Goal: Answer question/provide support: Share knowledge or assist other users

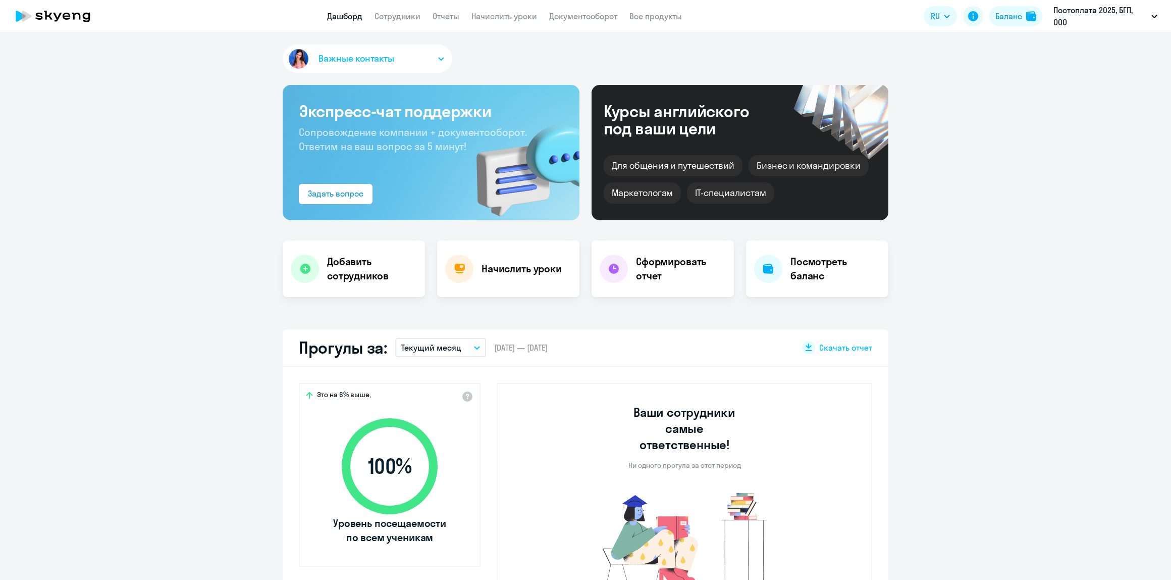
select select "30"
click at [392, 24] on app-header "Дашборд Сотрудники Отчеты Начислить уроки Документооборот Все продукты Дашборд …" at bounding box center [585, 16] width 1171 height 32
click at [399, 19] on link "Сотрудники" at bounding box center [398, 16] width 46 height 10
select select "30"
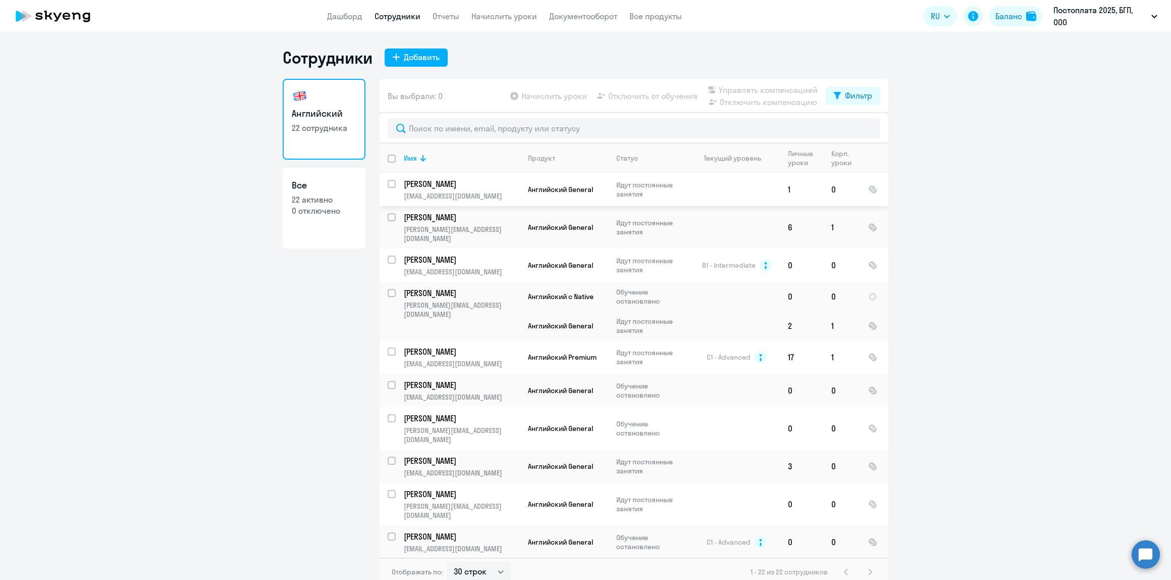
click at [442, 187] on p "[PERSON_NAME]" at bounding box center [461, 183] width 114 height 11
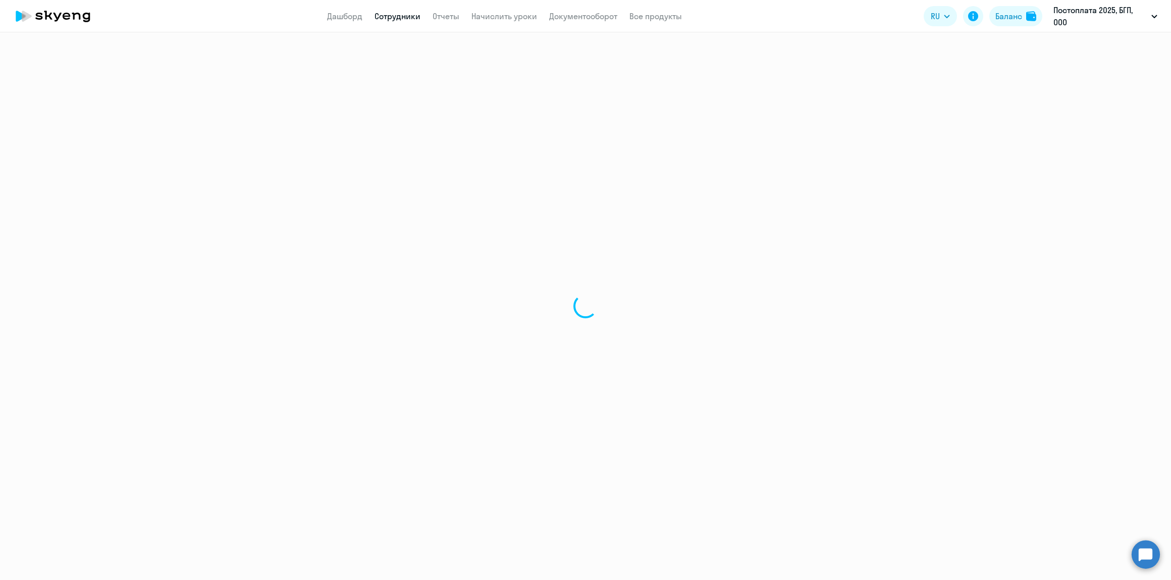
select select "english"
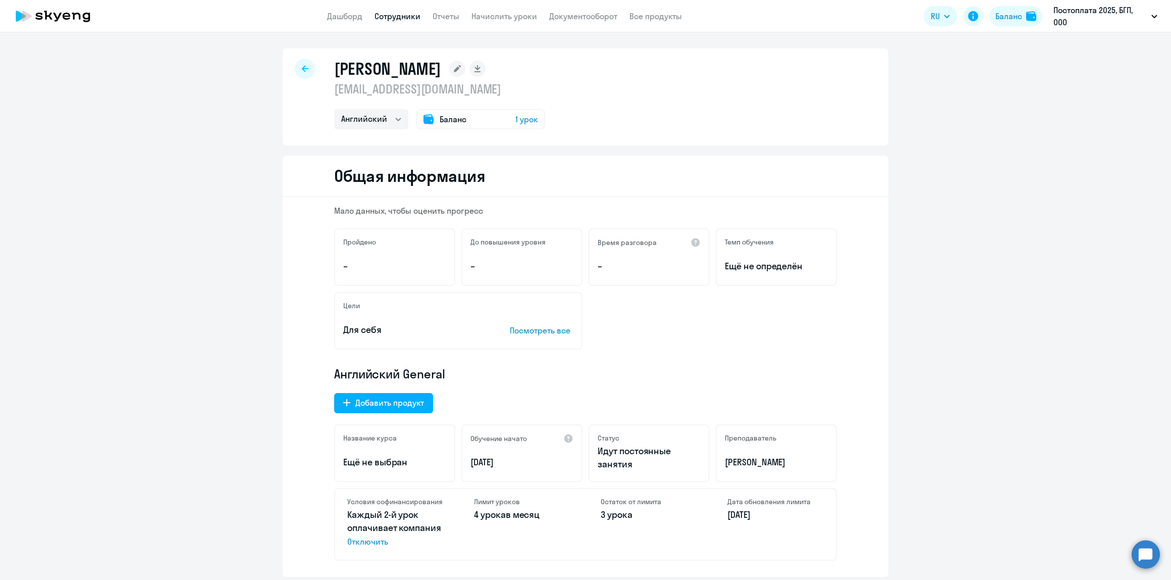
drag, startPoint x: 1053, startPoint y: 334, endPoint x: 1065, endPoint y: 256, distance: 78.7
click at [1149, 554] on circle at bounding box center [1146, 554] width 28 height 28
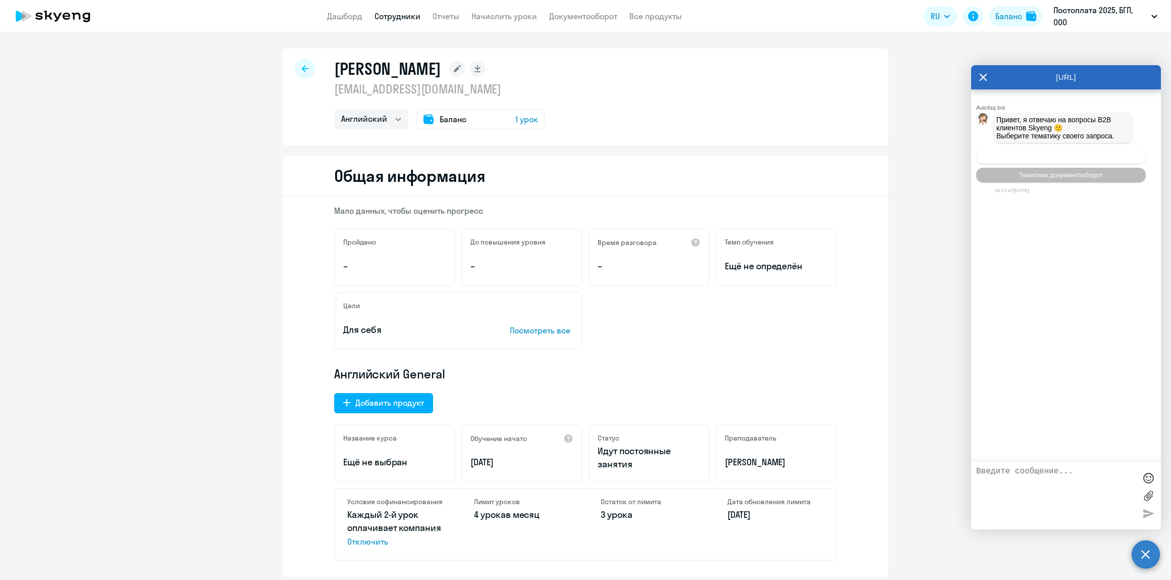
click at [1067, 161] on button "Операционное сопровождение" at bounding box center [1062, 156] width 170 height 15
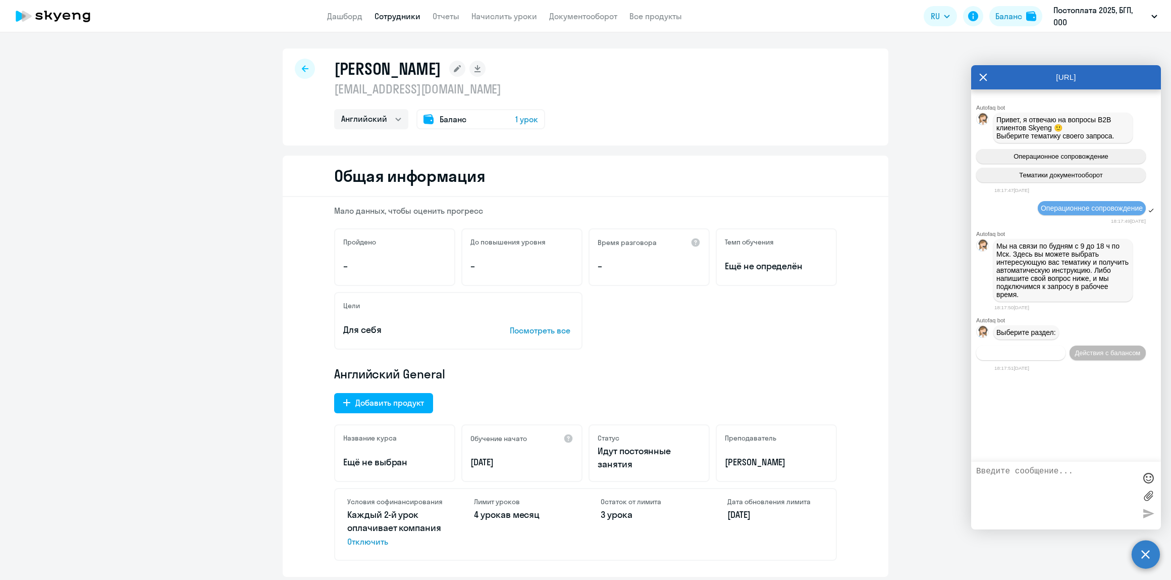
click at [1041, 349] on span "Действия по сотрудникам" at bounding box center [1021, 353] width 78 height 8
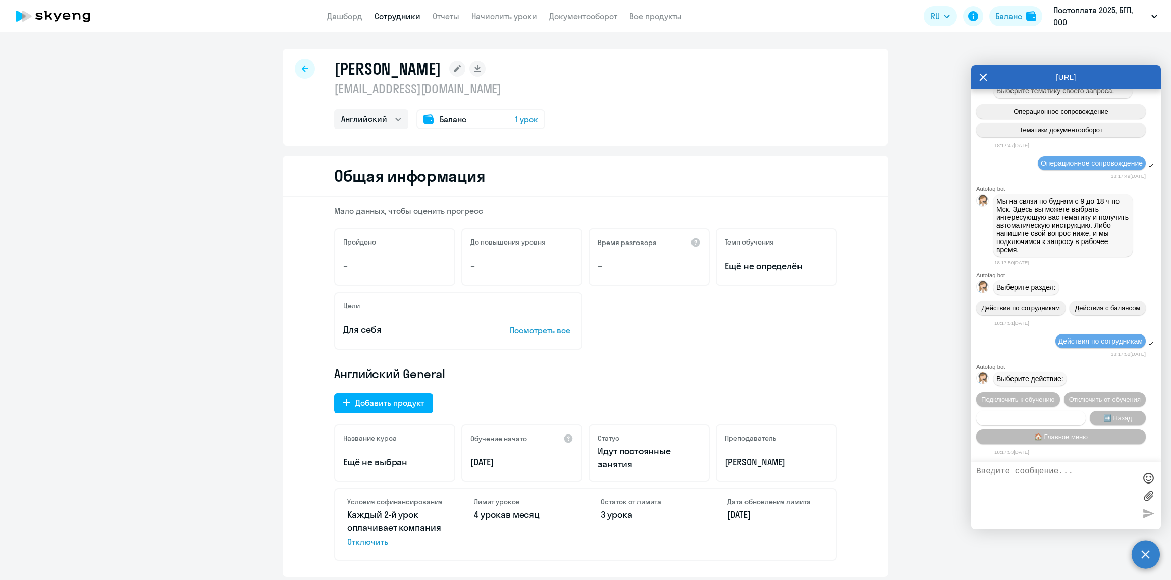
click at [1072, 413] on button "Сотруднику нужна помощь" at bounding box center [1032, 418] width 110 height 15
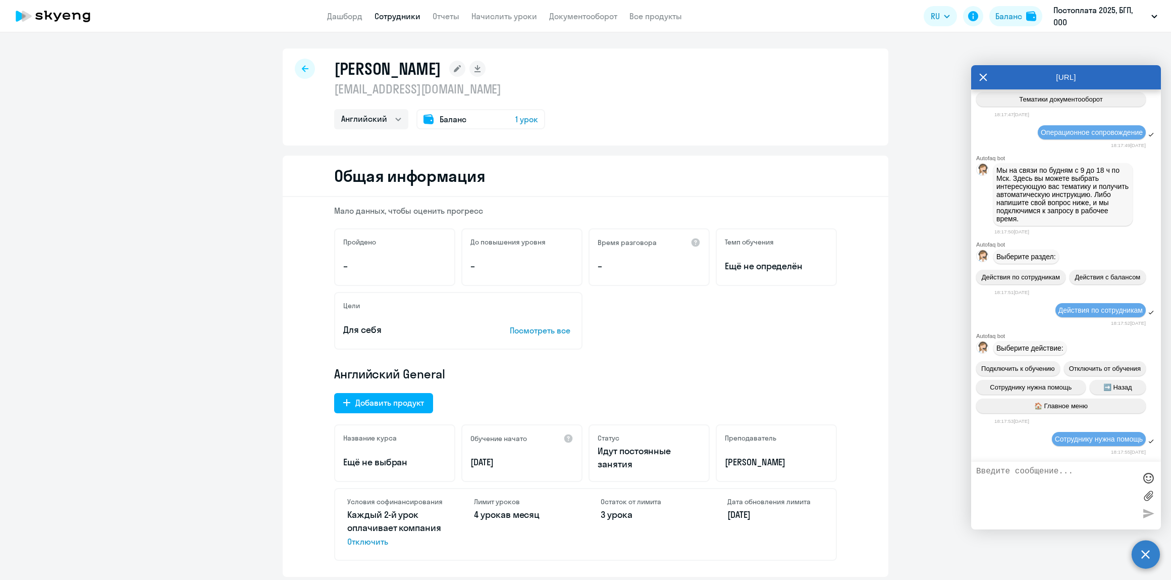
scroll to position [417, 0]
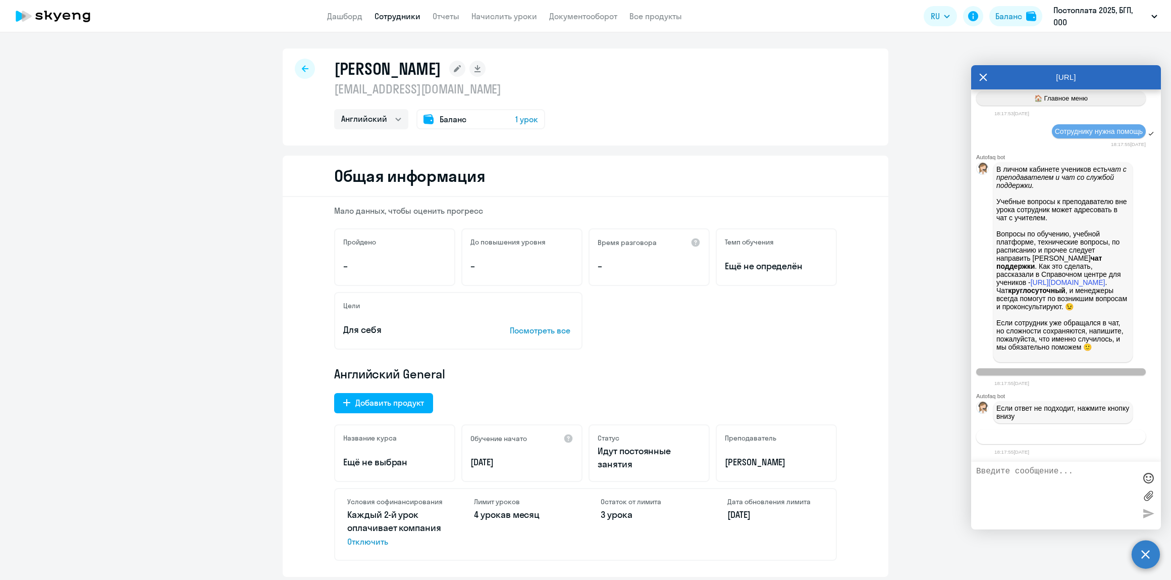
click at [1073, 433] on button "Связаться с менеджером" at bounding box center [1062, 436] width 170 height 15
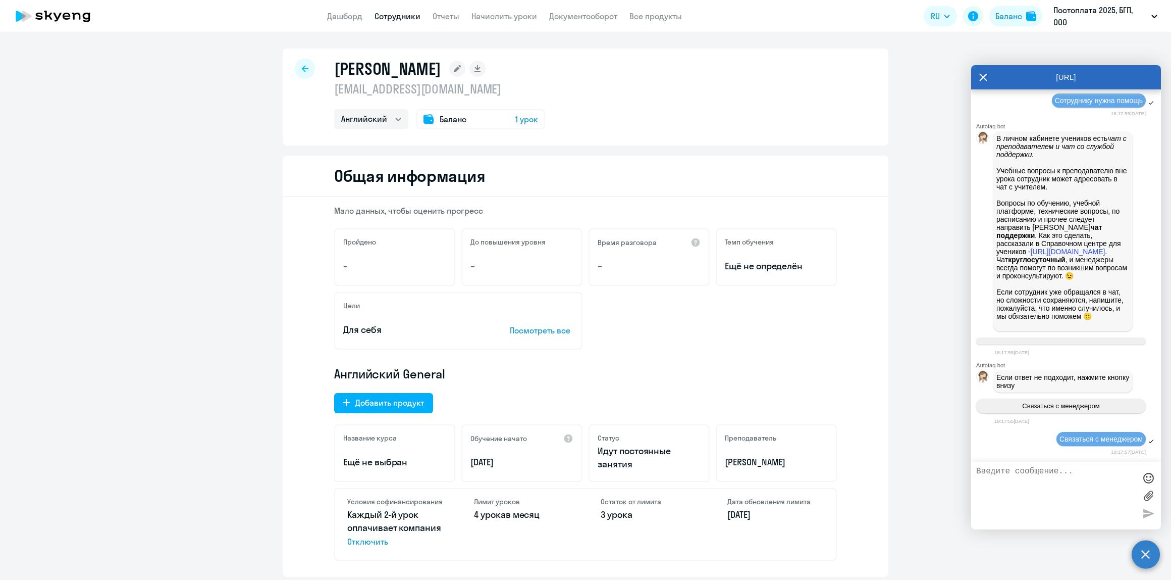
scroll to position [447, 0]
click at [1023, 458] on div "Autofaq bot Привет, я отвечаю на вопросы B2B клиентов Skyeng 🙂 Выберите тематик…" at bounding box center [1066, 275] width 190 height 372
click at [1024, 474] on textarea at bounding box center [1057, 496] width 160 height 58
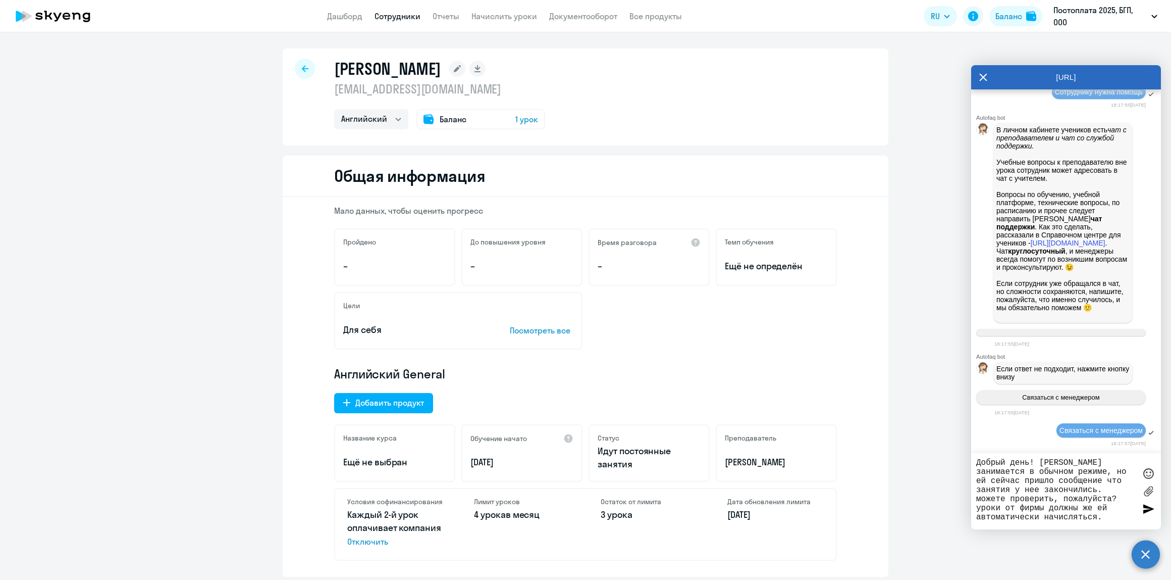
type textarea "Добрый день! [PERSON_NAME] занимается в обычном режиме, но ей сейчас пришло соо…"
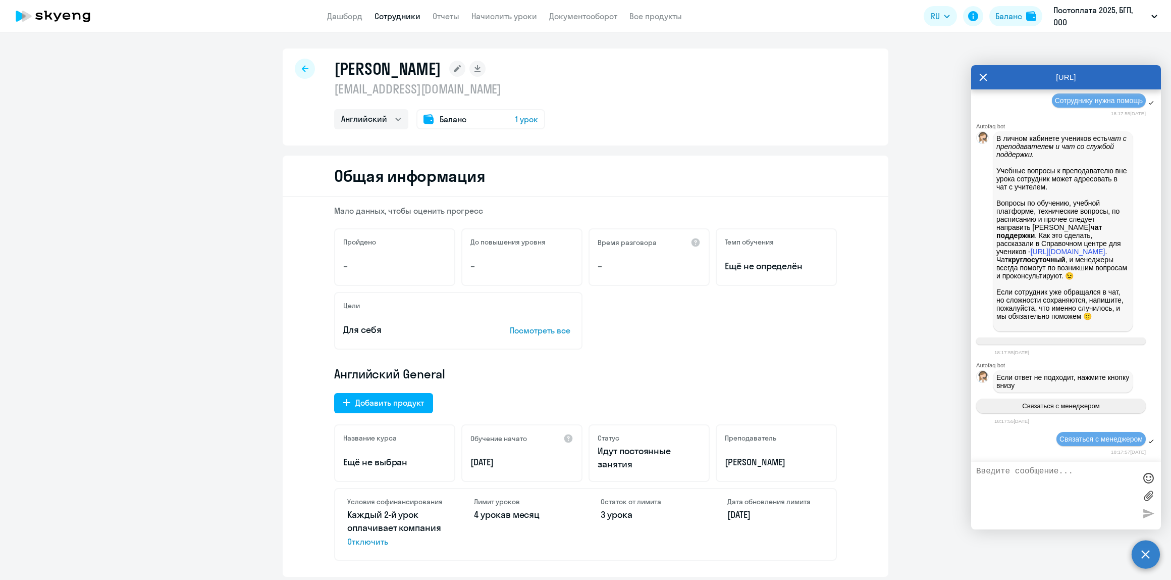
scroll to position [515, 0]
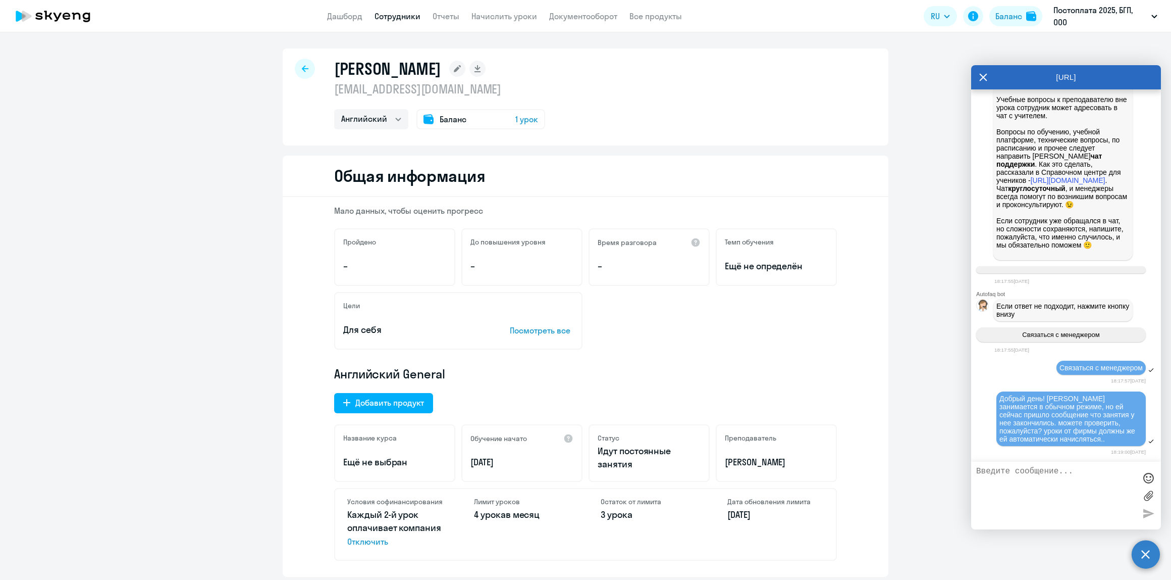
click at [1145, 496] on label at bounding box center [1148, 495] width 15 height 15
click at [0, 0] on input "file" at bounding box center [0, 0] width 0 height 0
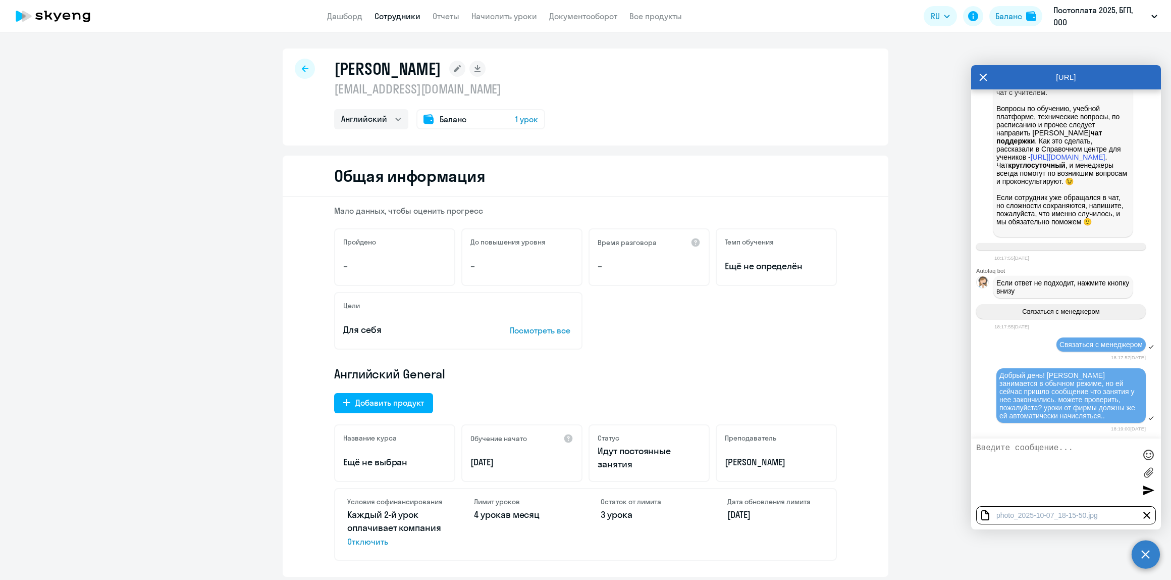
click at [1150, 493] on div at bounding box center [1148, 489] width 15 height 15
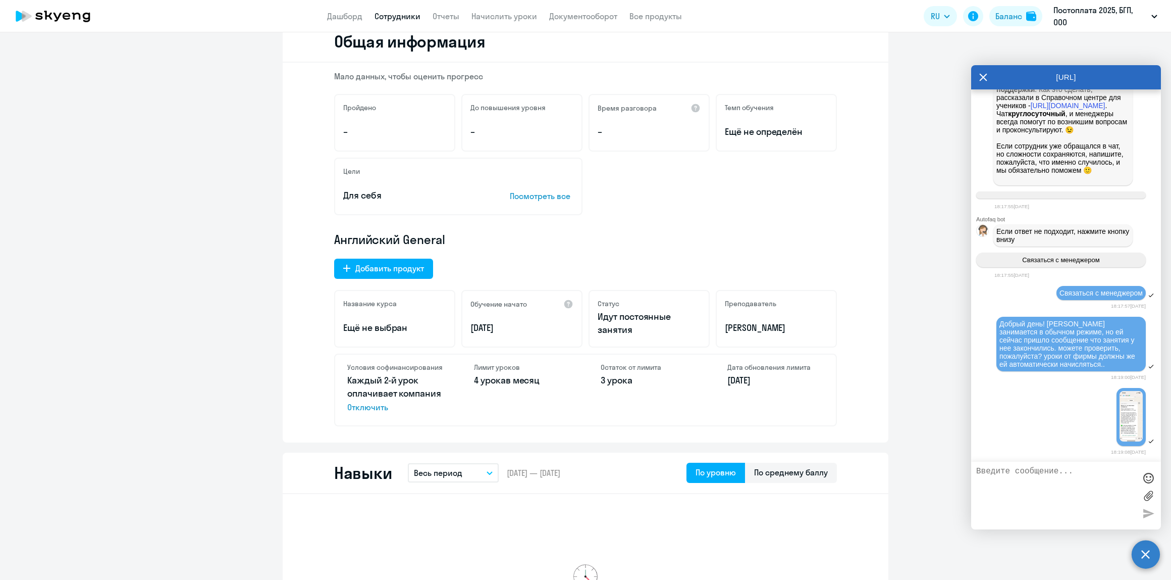
scroll to position [202, 0]
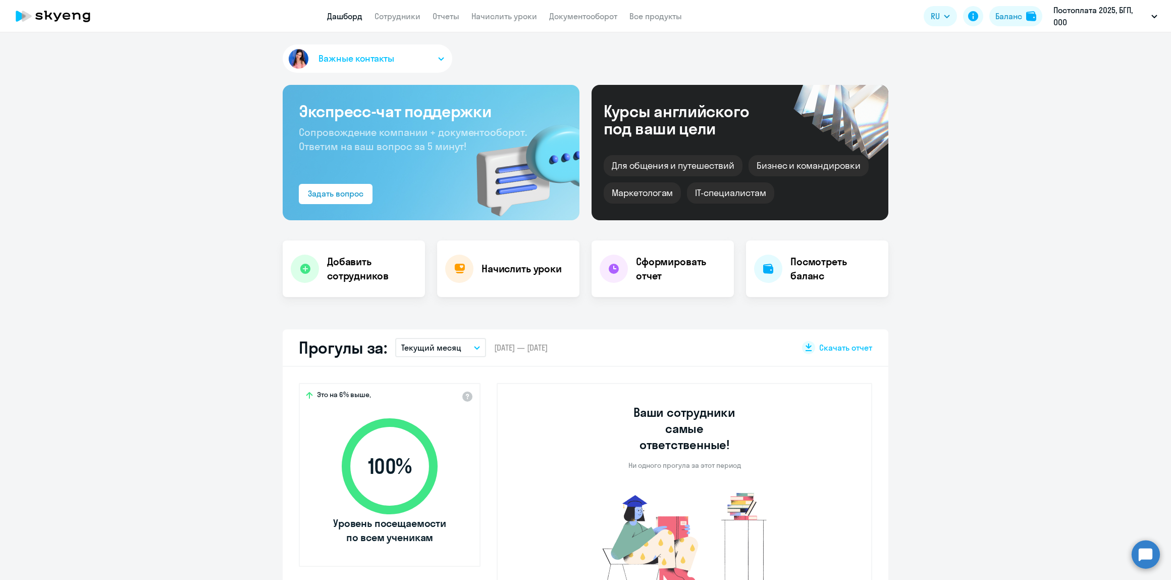
select select "30"
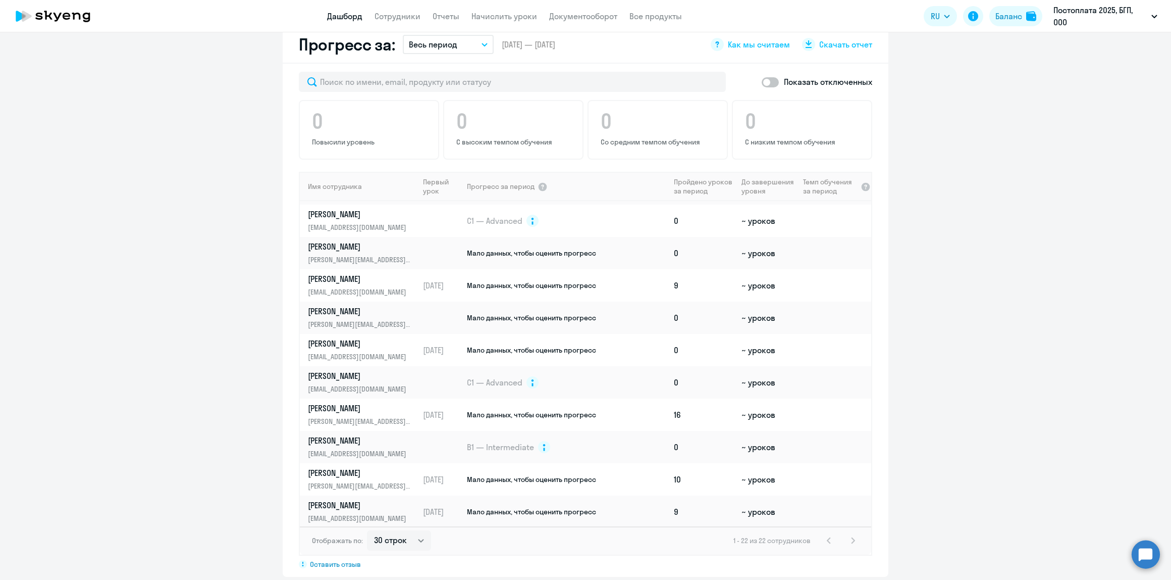
scroll to position [740, 0]
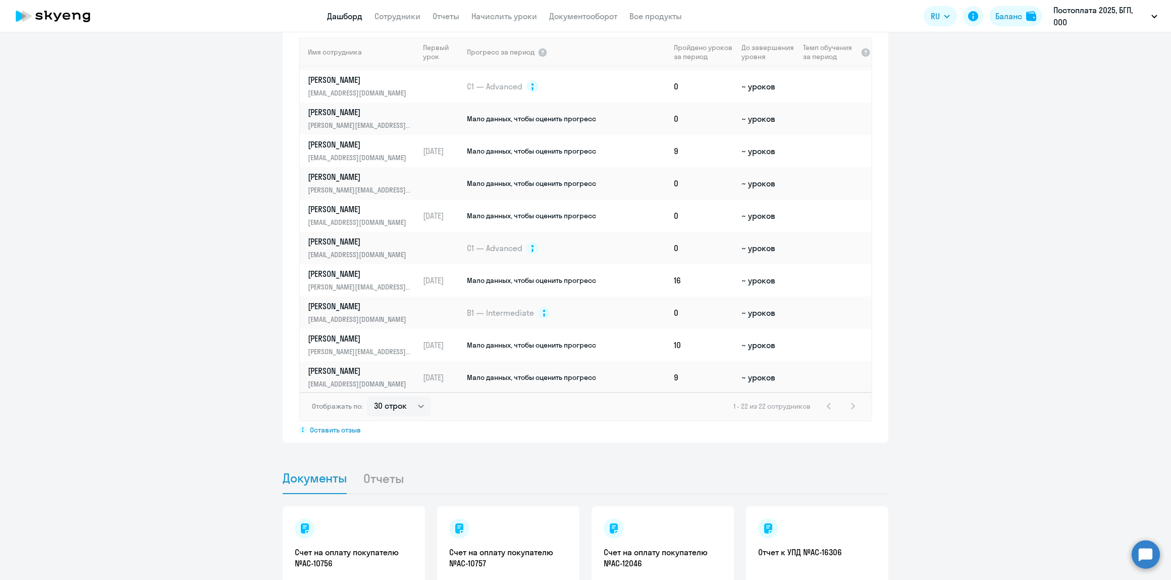
click at [1142, 557] on circle at bounding box center [1146, 554] width 28 height 28
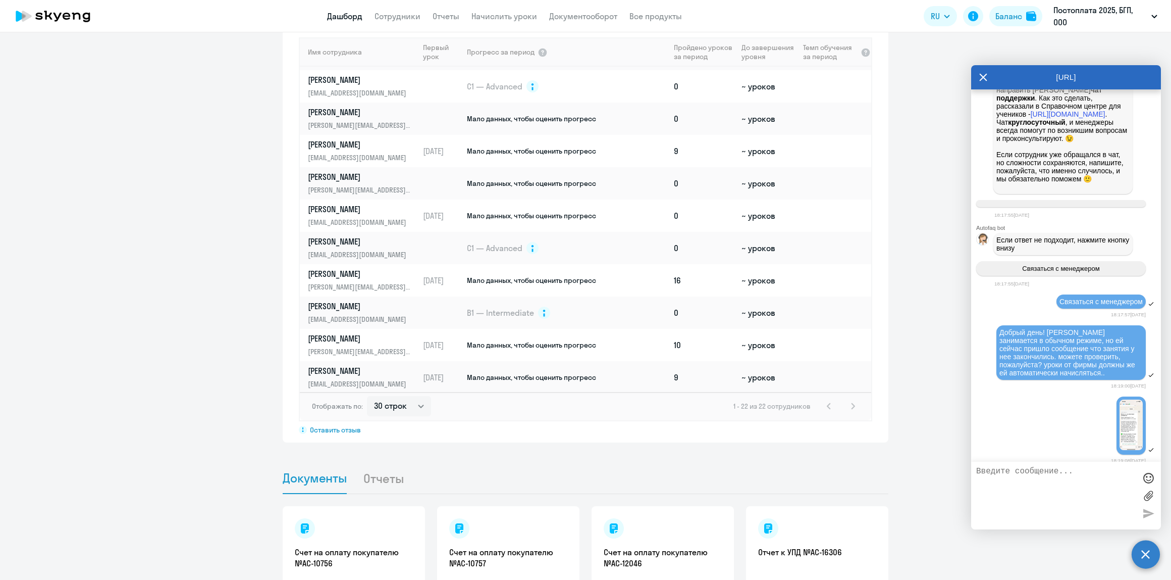
scroll to position [590, 0]
